Goal: Information Seeking & Learning: Learn about a topic

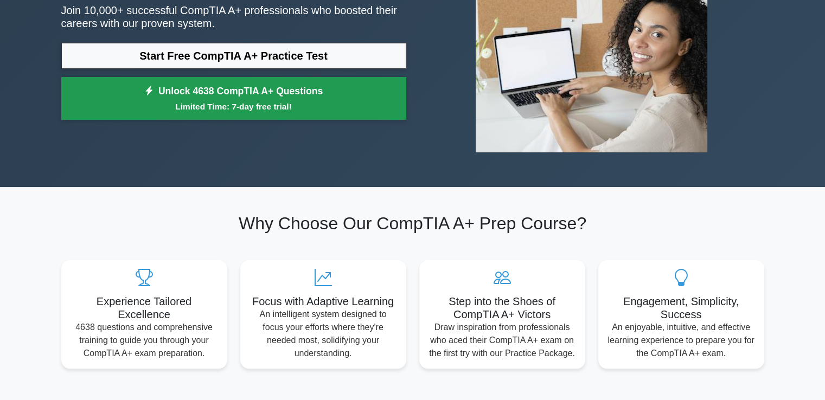
scroll to position [54, 0]
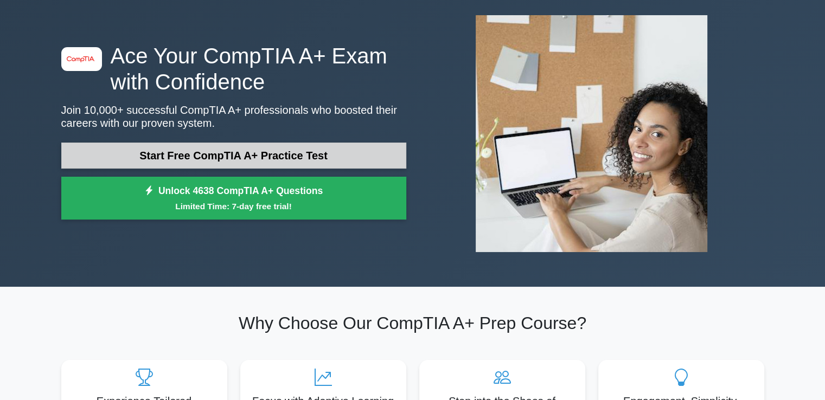
click at [249, 155] on link "Start Free CompTIA A+ Practice Test" at bounding box center [233, 156] width 345 height 26
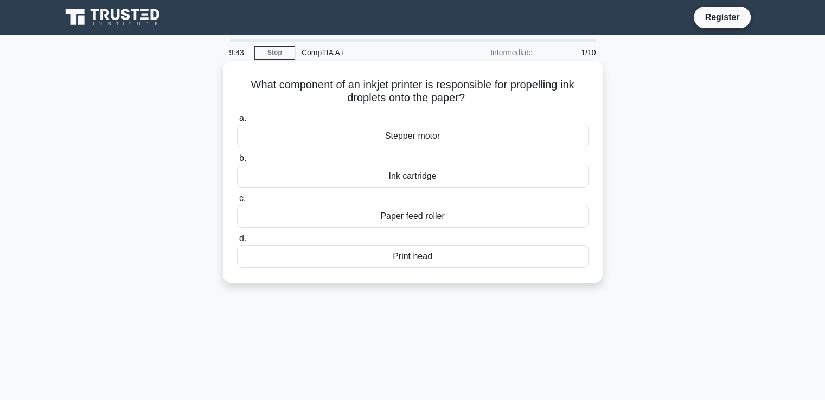
click at [414, 259] on div "Print head" at bounding box center [412, 256] width 351 height 23
click at [237, 242] on input "d. Print head" at bounding box center [237, 238] width 0 height 7
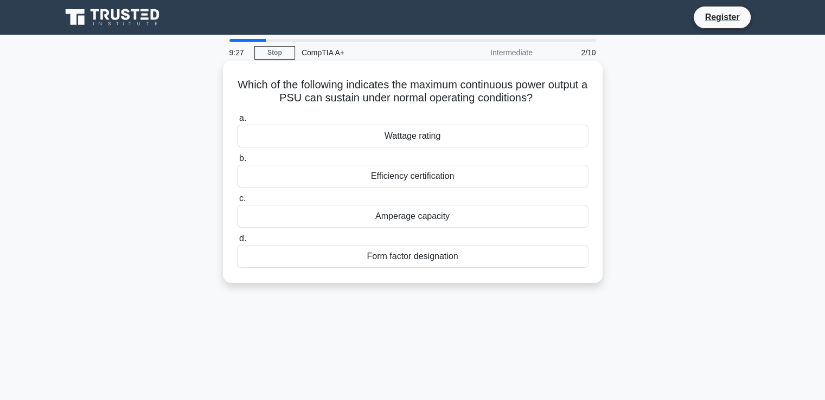
click at [445, 138] on div "Wattage rating" at bounding box center [412, 136] width 351 height 23
click at [237, 122] on input "a. Wattage rating" at bounding box center [237, 118] width 0 height 7
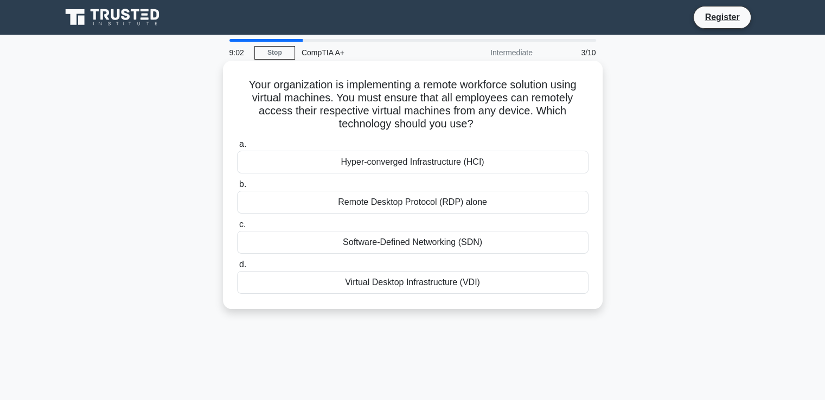
click at [443, 202] on div "Remote Desktop Protocol (RDP) alone" at bounding box center [412, 202] width 351 height 23
click at [237, 188] on input "b. Remote Desktop Protocol (RDP) alone" at bounding box center [237, 184] width 0 height 7
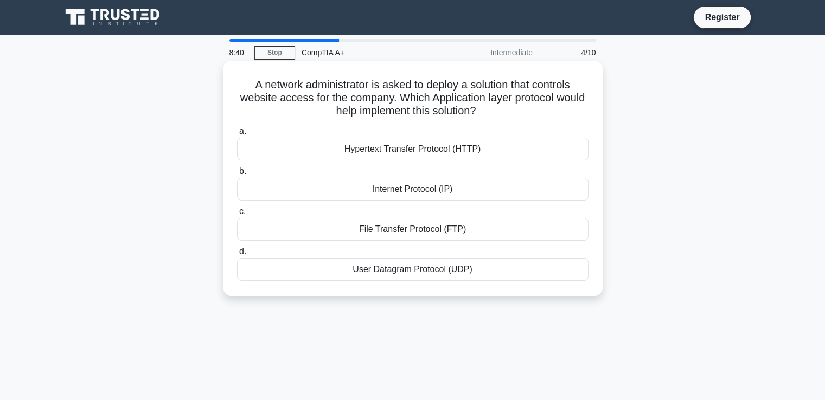
click at [450, 190] on div "Internet Protocol (IP)" at bounding box center [412, 189] width 351 height 23
click at [237, 175] on input "b. Internet Protocol (IP)" at bounding box center [237, 171] width 0 height 7
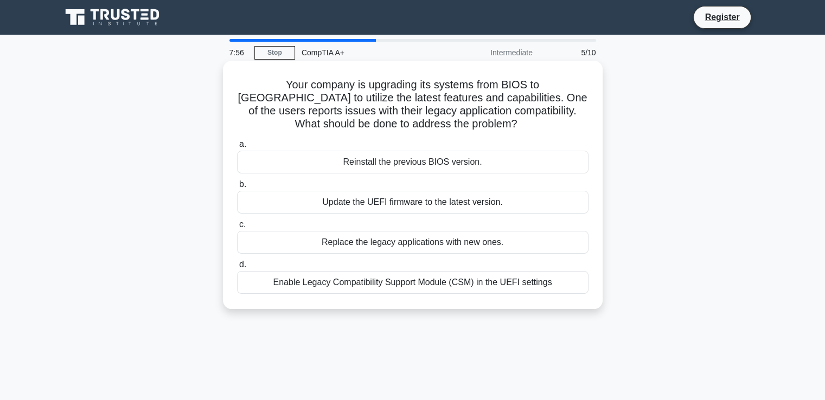
click at [447, 246] on div "Replace the legacy applications with new ones." at bounding box center [412, 242] width 351 height 23
click at [237, 228] on input "c. Replace the legacy applications with new ones." at bounding box center [237, 224] width 0 height 7
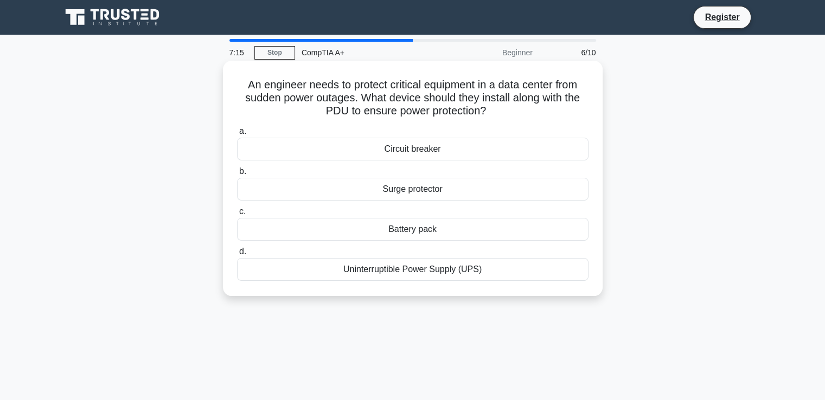
click at [429, 271] on div "Uninterruptible Power Supply (UPS)" at bounding box center [412, 269] width 351 height 23
click at [237, 255] on input "d. Uninterruptible Power Supply (UPS)" at bounding box center [237, 251] width 0 height 7
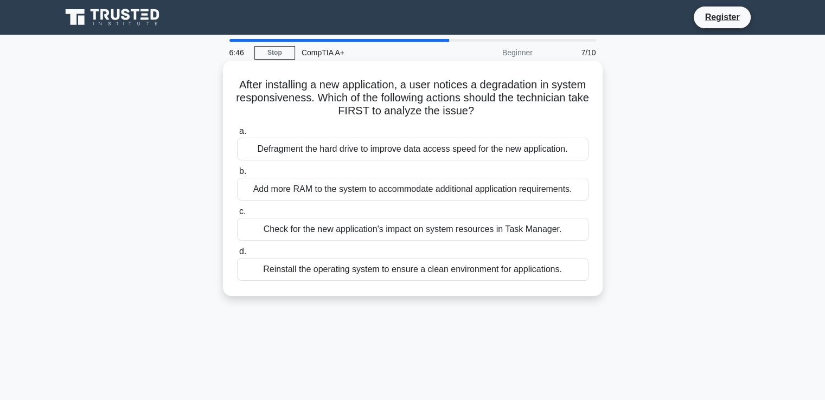
click at [505, 234] on div "Check for the new application's impact on system resources in Task Manager." at bounding box center [412, 229] width 351 height 23
click at [237, 215] on input "c. Check for the new application's impact on system resources in Task Manager." at bounding box center [237, 211] width 0 height 7
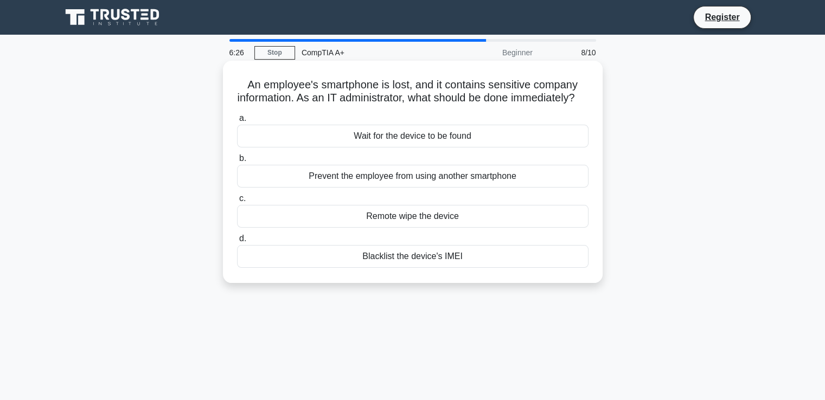
click at [471, 228] on div "Remote wipe the device" at bounding box center [412, 216] width 351 height 23
click at [237, 202] on input "c. Remote wipe the device" at bounding box center [237, 198] width 0 height 7
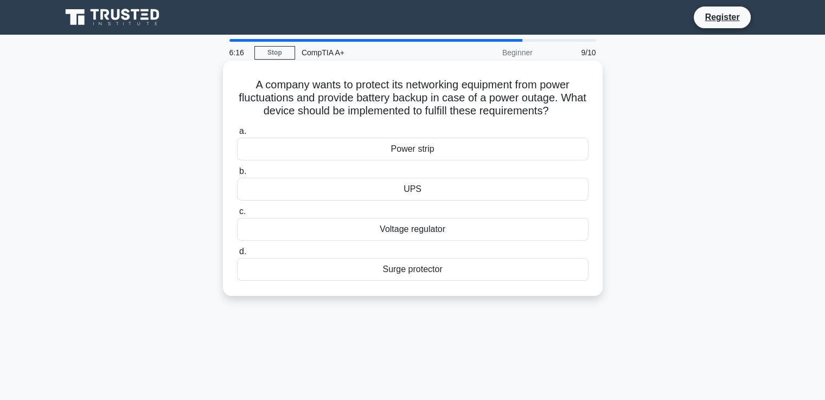
click at [452, 232] on div "Voltage regulator" at bounding box center [412, 229] width 351 height 23
click at [237, 215] on input "c. Voltage regulator" at bounding box center [237, 211] width 0 height 7
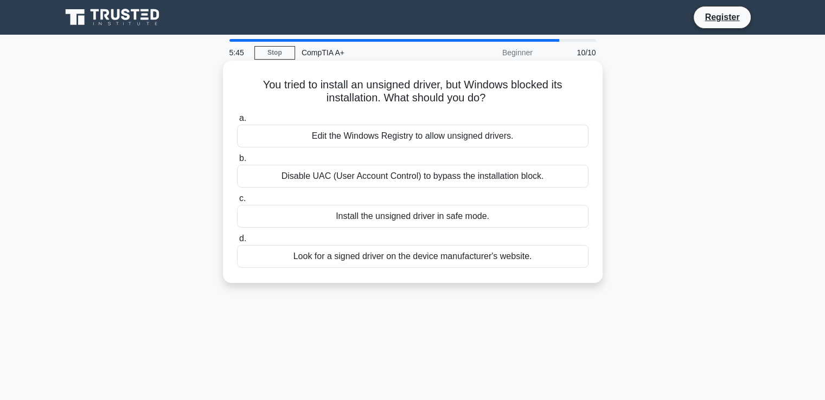
click at [411, 259] on div "Look for a signed driver on the device manufacturer's website." at bounding box center [412, 256] width 351 height 23
click at [237, 242] on input "d. Look for a signed driver on the device manufacturer's website." at bounding box center [237, 238] width 0 height 7
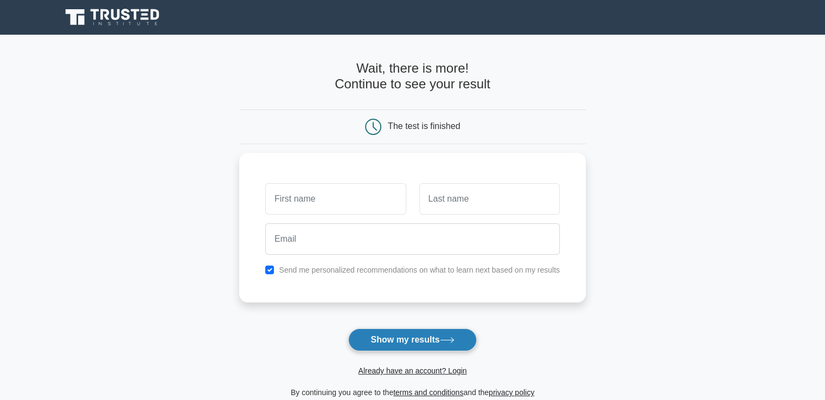
click at [422, 341] on button "Show my results" at bounding box center [412, 340] width 128 height 23
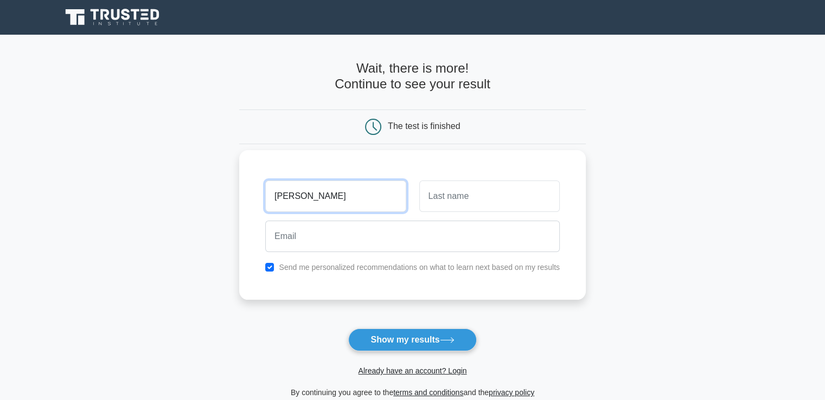
type input "Kareem"
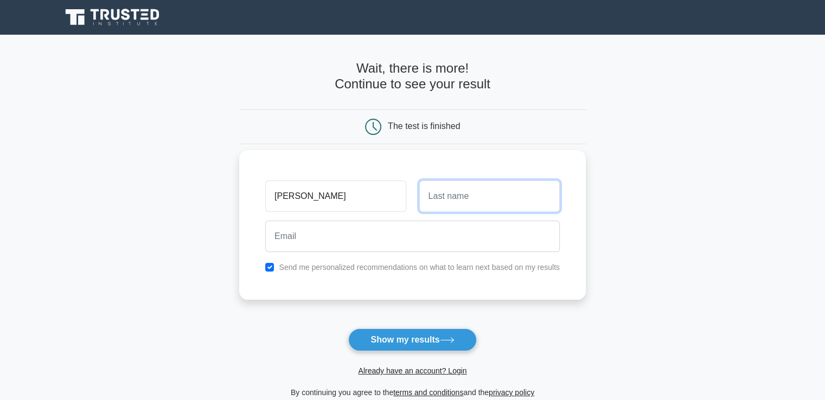
click at [463, 211] on input "text" at bounding box center [489, 196] width 140 height 31
type input "Gore"
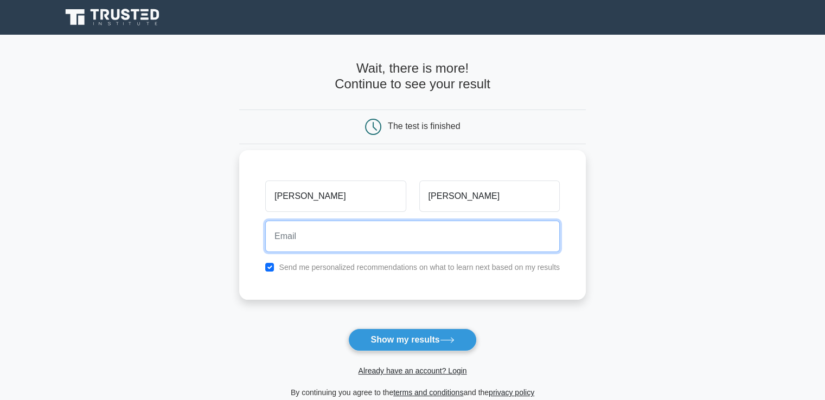
click at [390, 239] on input "email" at bounding box center [412, 236] width 294 height 31
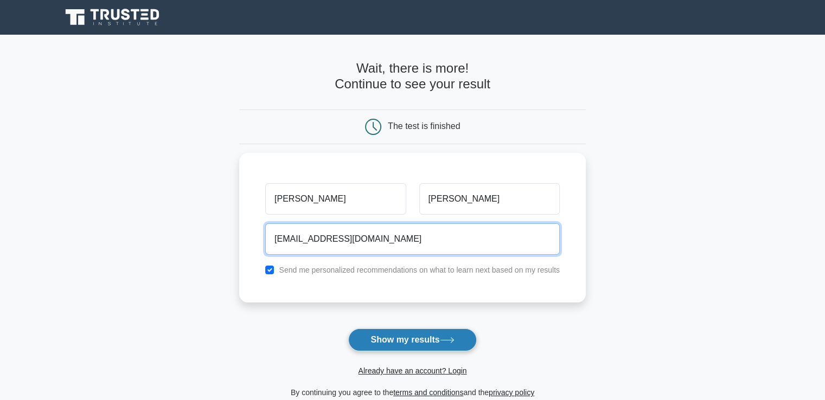
type input "Kareemgore0@gmail.com"
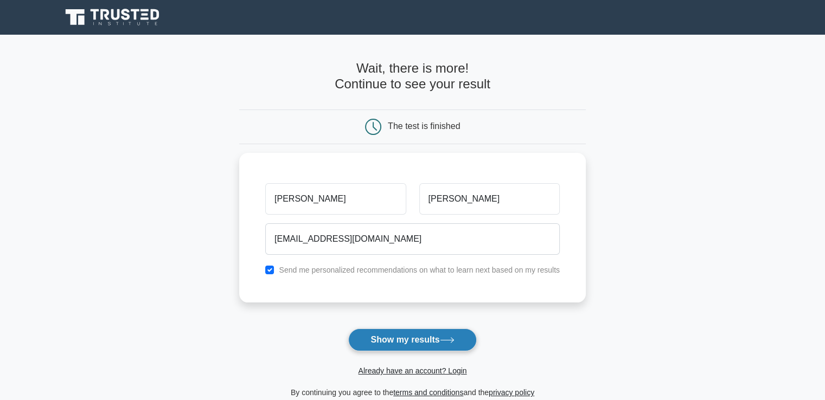
click at [413, 342] on button "Show my results" at bounding box center [412, 340] width 128 height 23
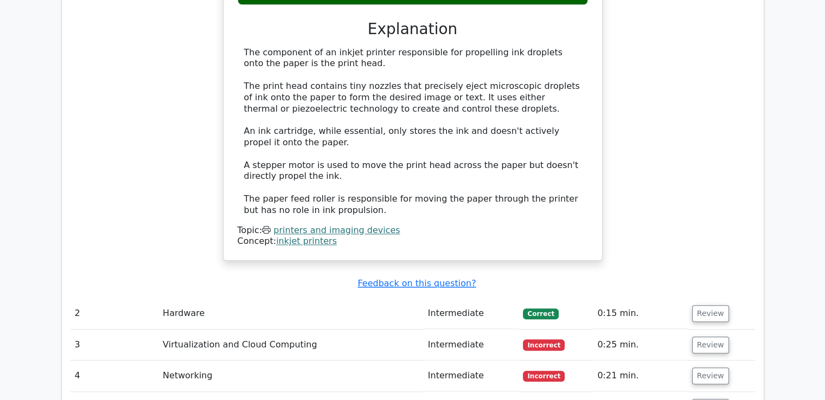
scroll to position [1218, 0]
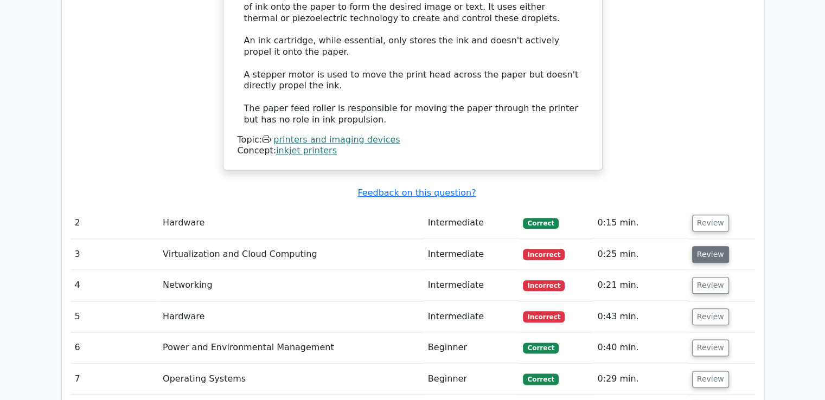
click at [702, 246] on button "Review" at bounding box center [710, 254] width 37 height 17
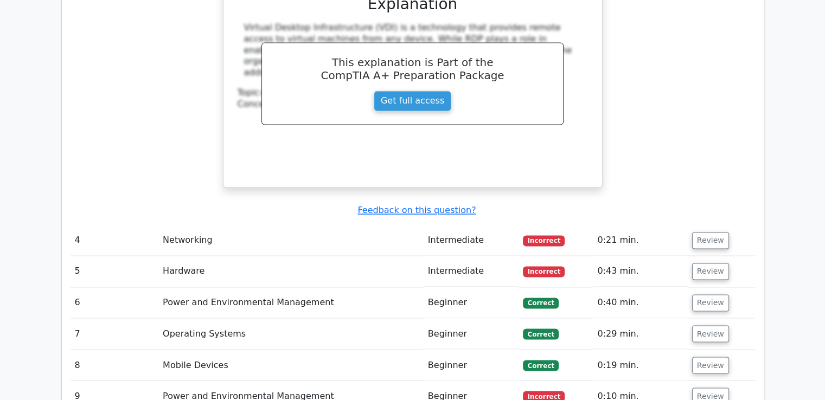
scroll to position [1761, 0]
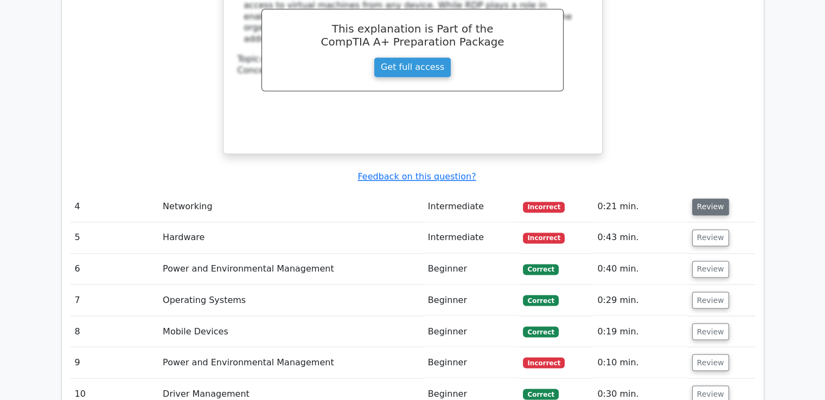
click at [703, 198] on button "Review" at bounding box center [710, 206] width 37 height 17
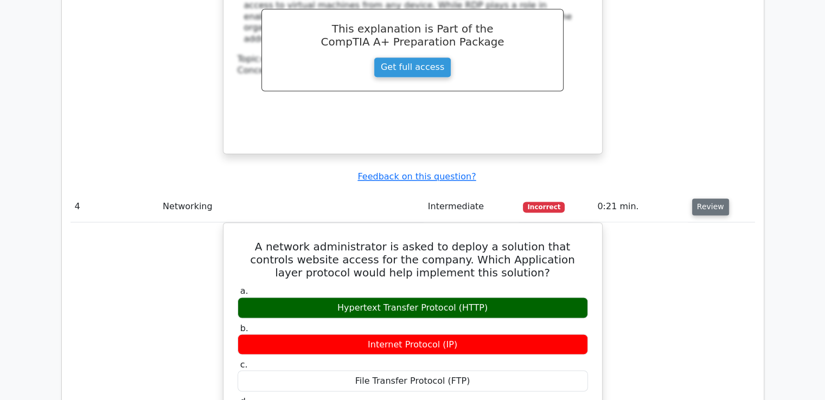
click at [703, 198] on button "Review" at bounding box center [710, 206] width 37 height 17
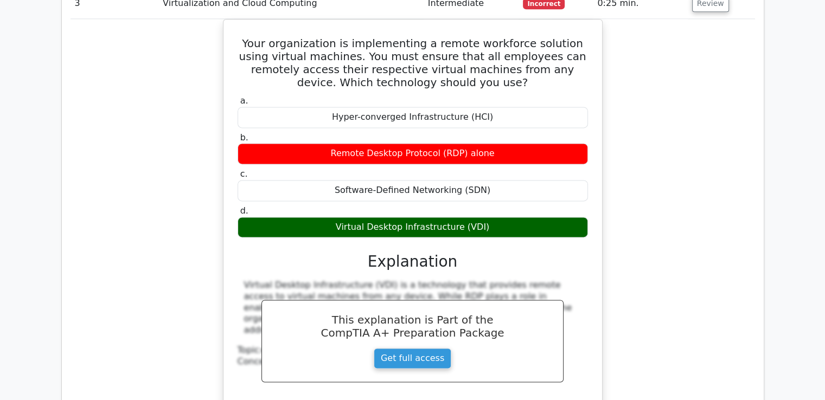
scroll to position [1381, 0]
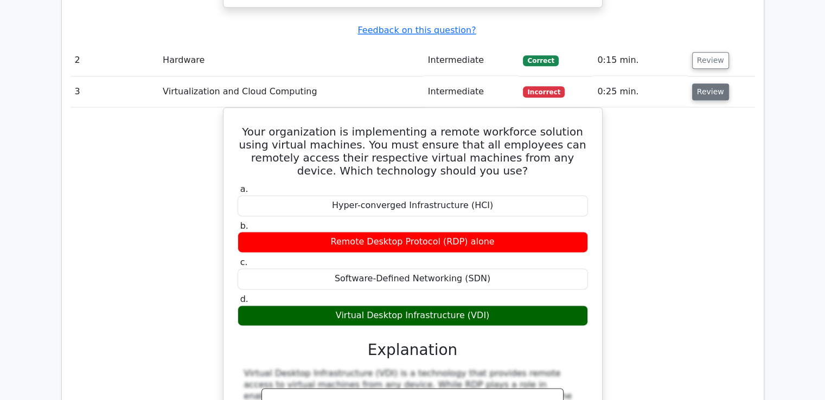
click at [705, 84] on button "Review" at bounding box center [710, 92] width 37 height 17
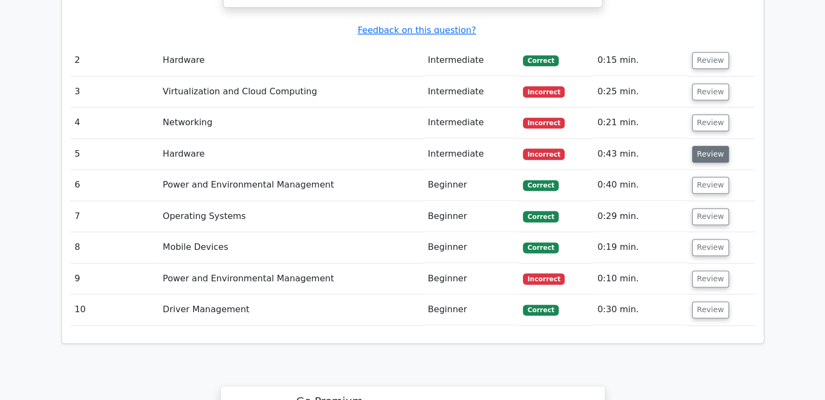
click at [704, 146] on button "Review" at bounding box center [710, 154] width 37 height 17
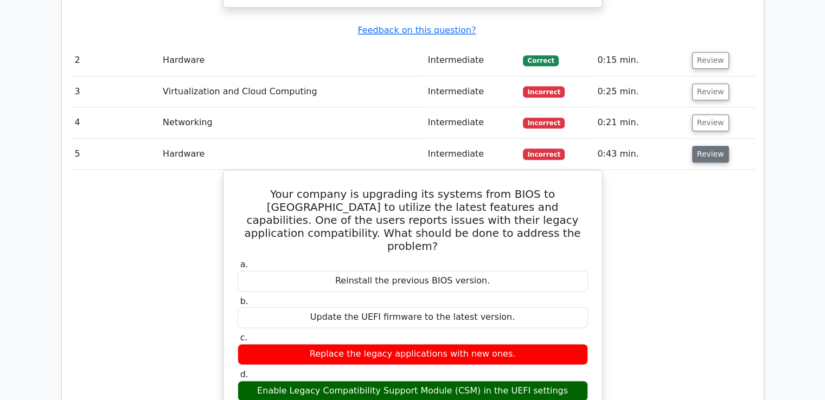
click at [701, 146] on button "Review" at bounding box center [710, 154] width 37 height 17
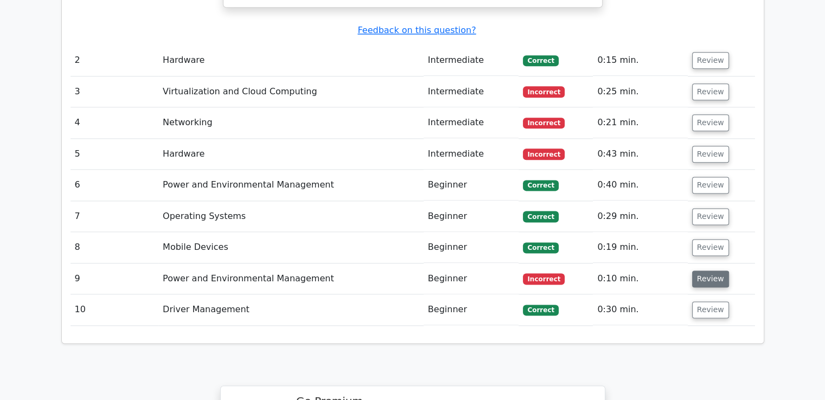
click at [697, 271] on button "Review" at bounding box center [710, 279] width 37 height 17
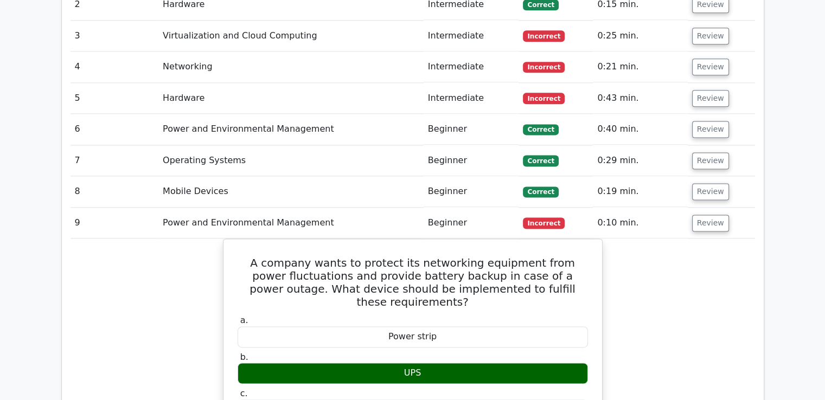
scroll to position [1435, 0]
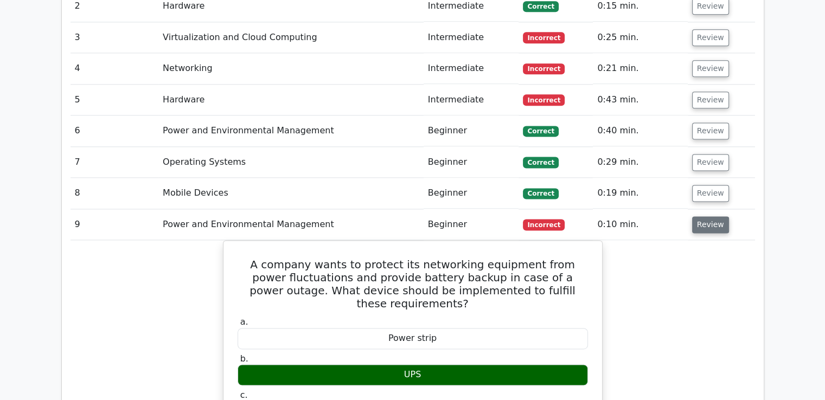
click at [707, 216] on button "Review" at bounding box center [710, 224] width 37 height 17
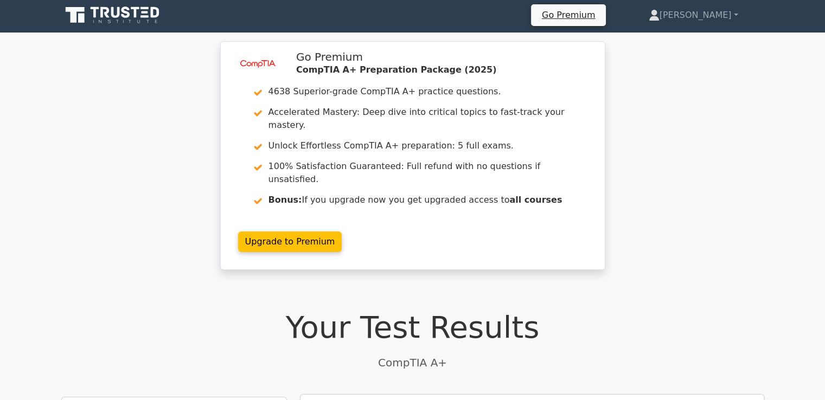
scroll to position [0, 0]
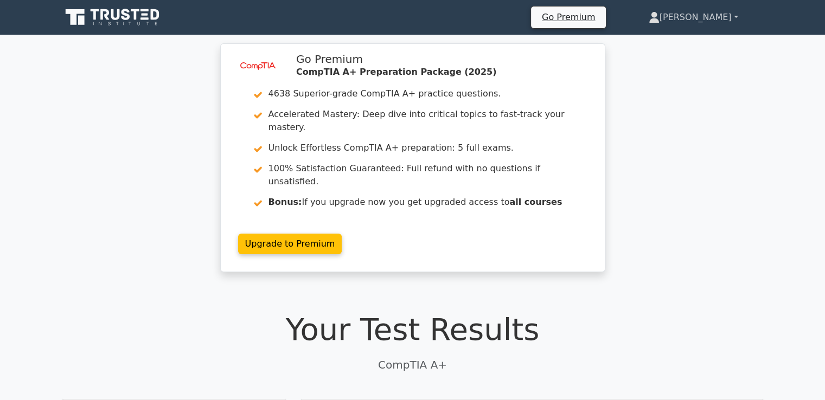
click at [739, 9] on link "[PERSON_NAME]" at bounding box center [693, 18] width 142 height 22
click at [739, 10] on link "[PERSON_NAME]" at bounding box center [693, 18] width 142 height 22
click at [124, 22] on icon at bounding box center [113, 17] width 104 height 21
